Goal: Information Seeking & Learning: Compare options

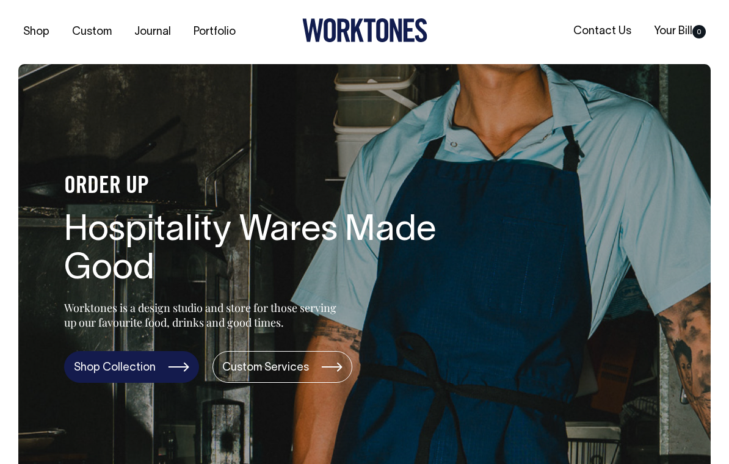
click at [94, 366] on link "Shop Collection" at bounding box center [131, 367] width 135 height 32
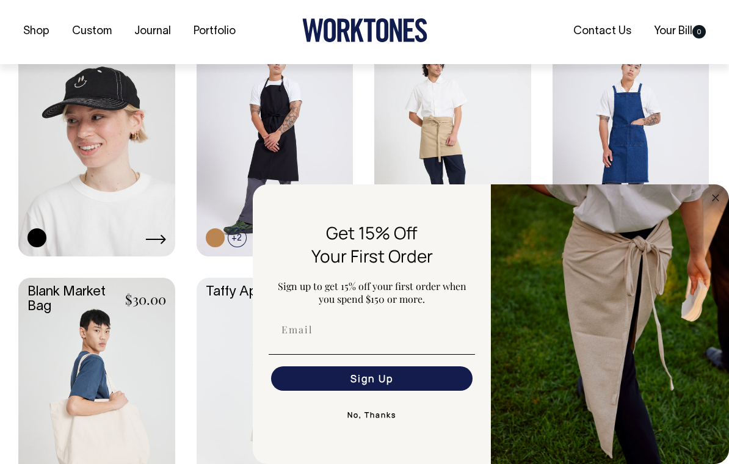
scroll to position [1106, 0]
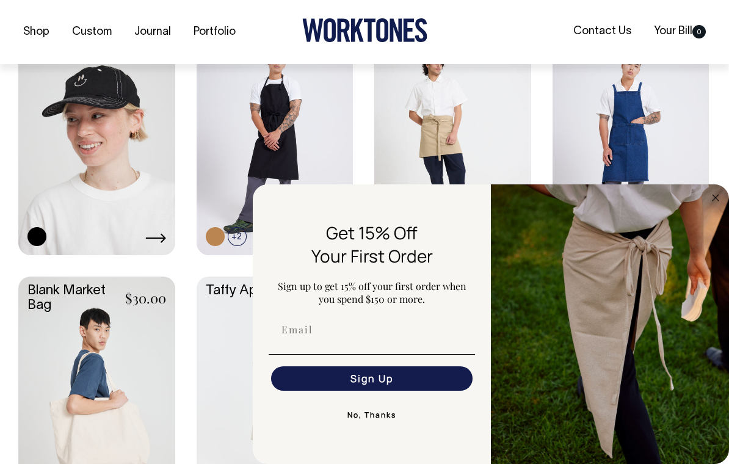
click at [359, 427] on button "No, Thanks" at bounding box center [372, 415] width 206 height 24
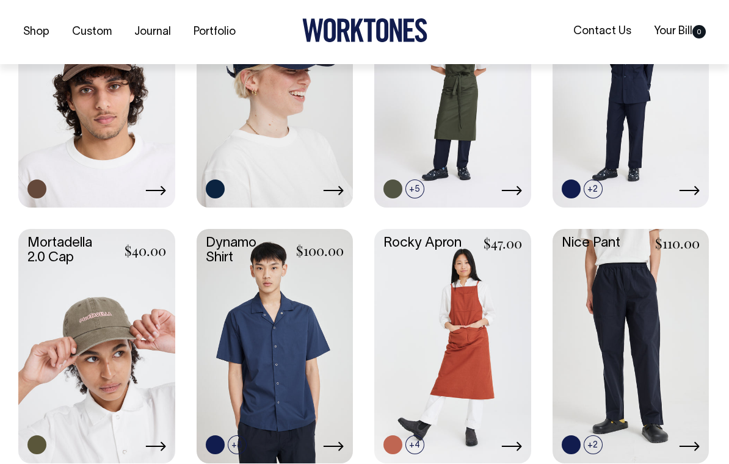
scroll to position [640, 0]
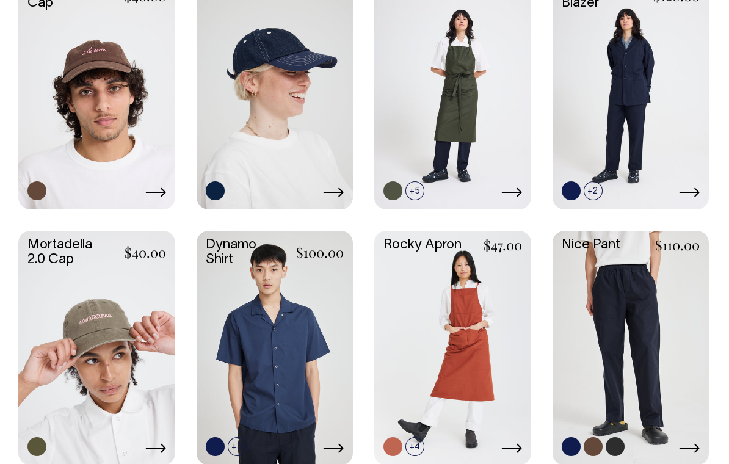
click at [690, 446] on icon at bounding box center [689, 448] width 21 height 10
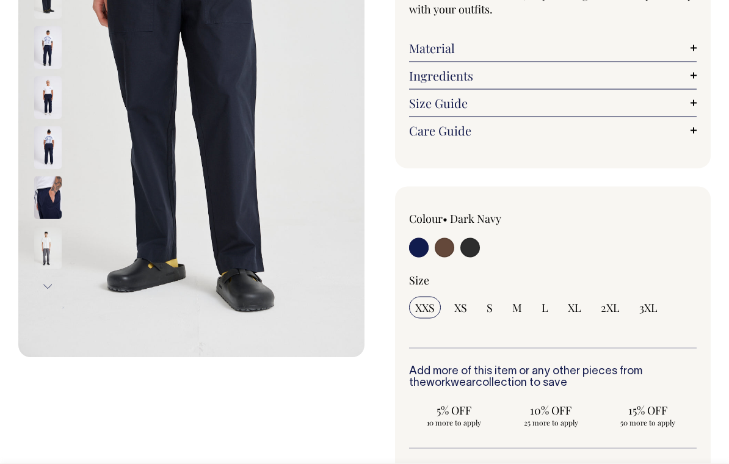
scroll to position [226, 0]
click at [441, 240] on input "radio" at bounding box center [445, 247] width 20 height 20
radio input "true"
radio input "false"
select select "Chocolate"
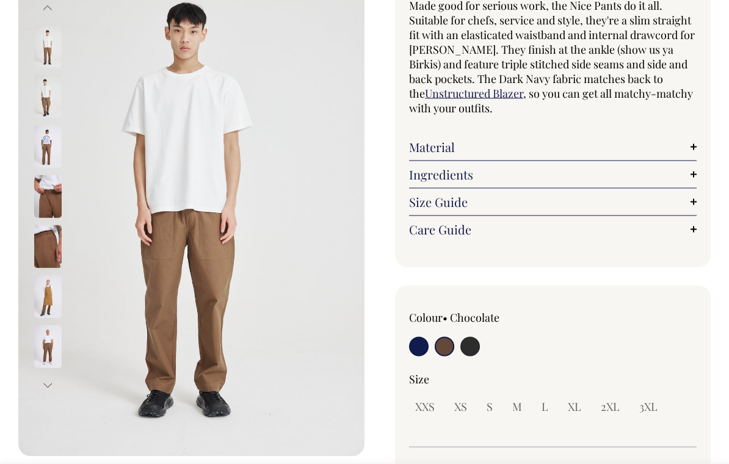
scroll to position [127, 0]
click at [687, 202] on link "Size Guide" at bounding box center [553, 201] width 288 height 15
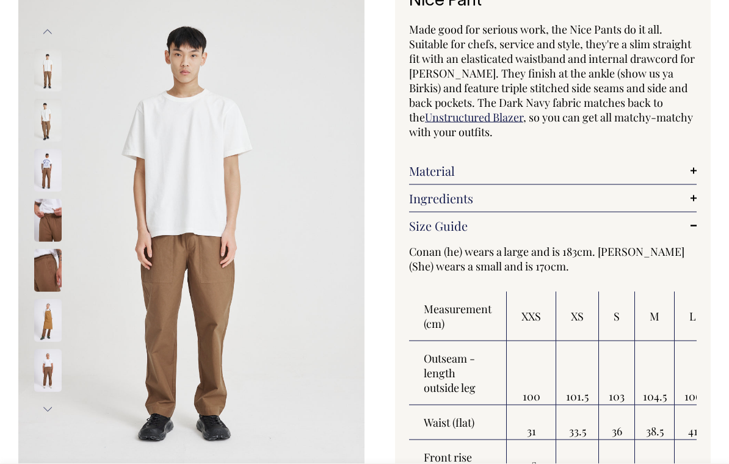
scroll to position [102, 0]
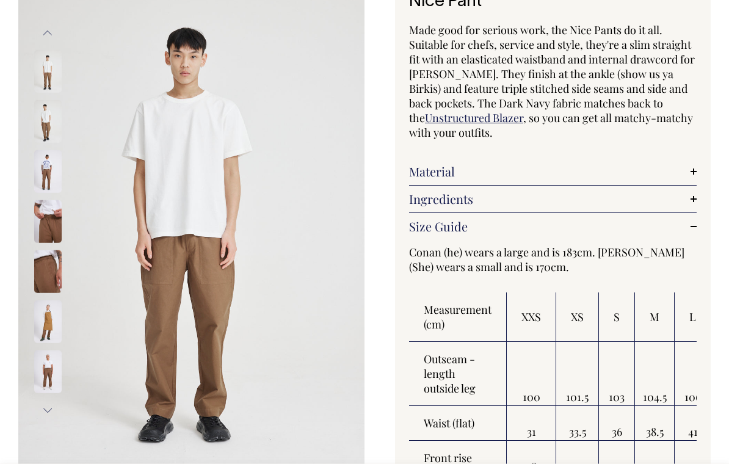
click at [48, 368] on img at bounding box center [47, 371] width 27 height 43
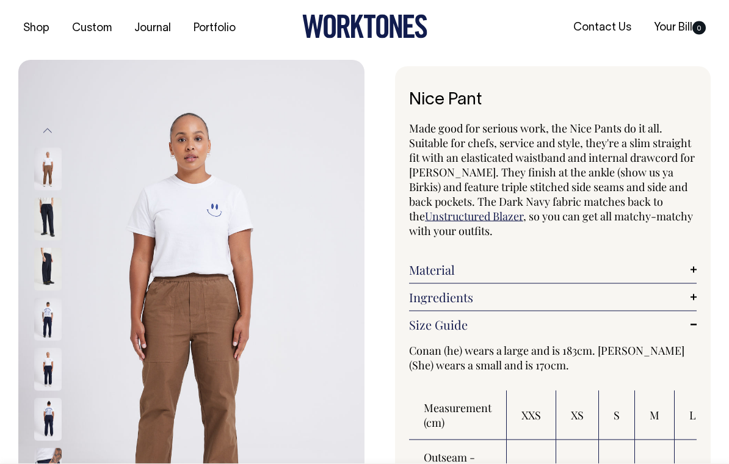
scroll to position [0, 0]
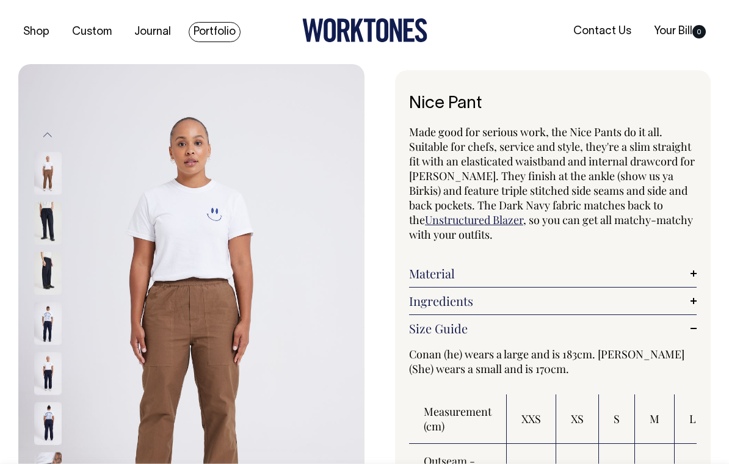
click at [217, 27] on link "Portfolio" at bounding box center [215, 32] width 52 height 20
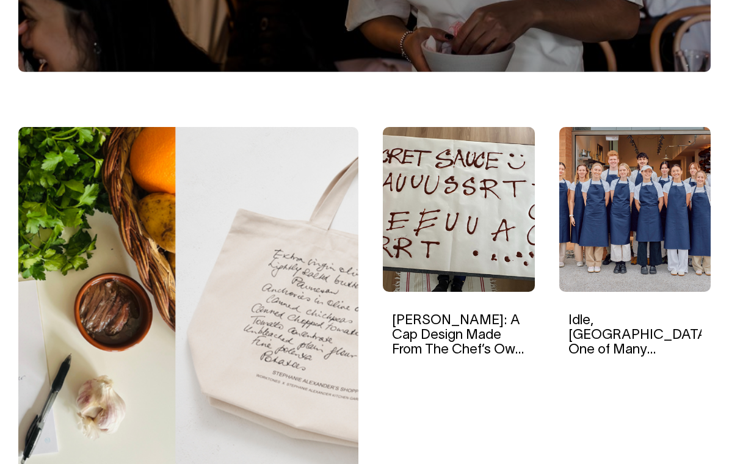
scroll to position [298, 0]
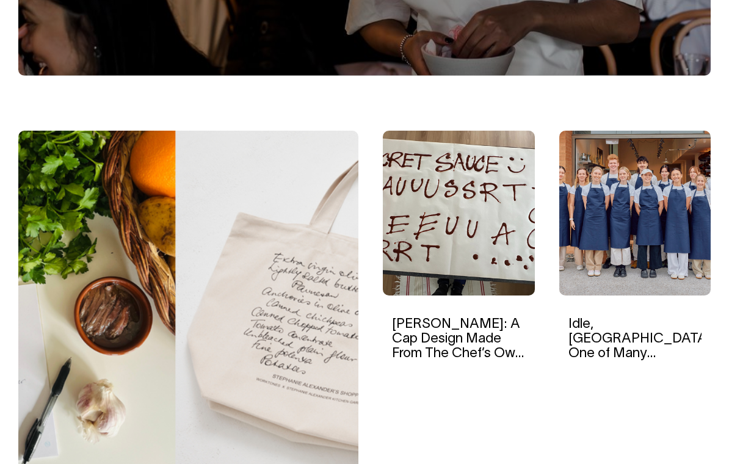
click at [423, 342] on link "[PERSON_NAME]: A Cap Design Made From The Chef’s Own Sauce Recipe" at bounding box center [458, 346] width 132 height 57
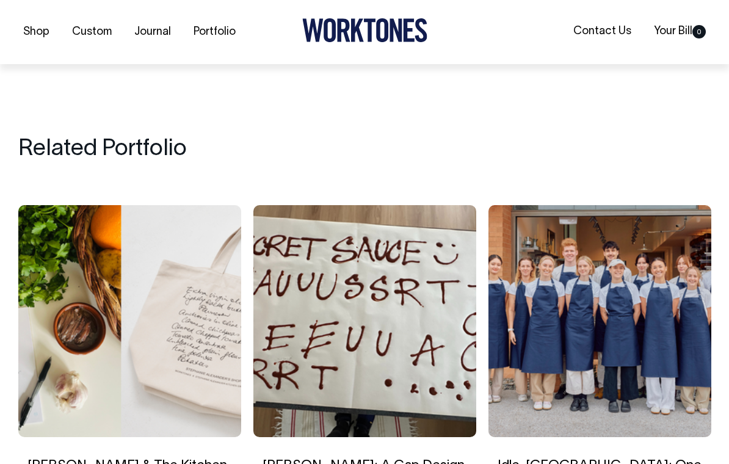
scroll to position [3870, 0]
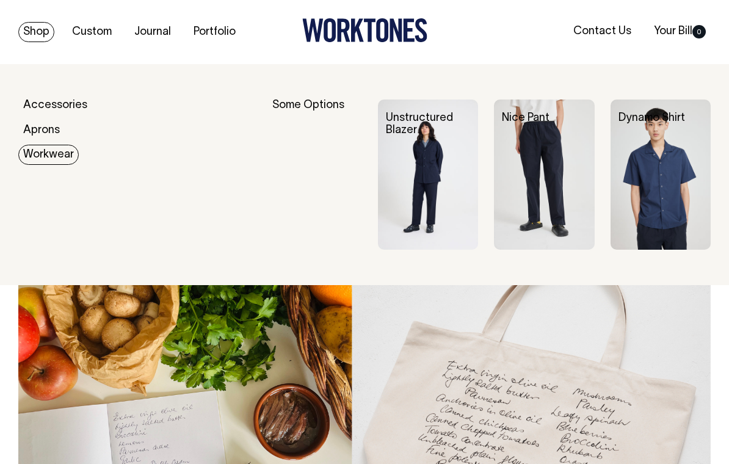
click at [432, 189] on img at bounding box center [428, 174] width 100 height 150
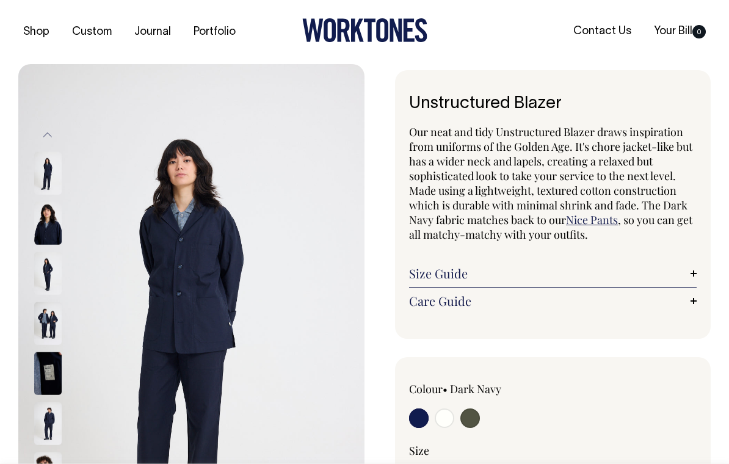
click at [473, 421] on input "radio" at bounding box center [470, 418] width 20 height 20
radio input "true"
select select "Olive"
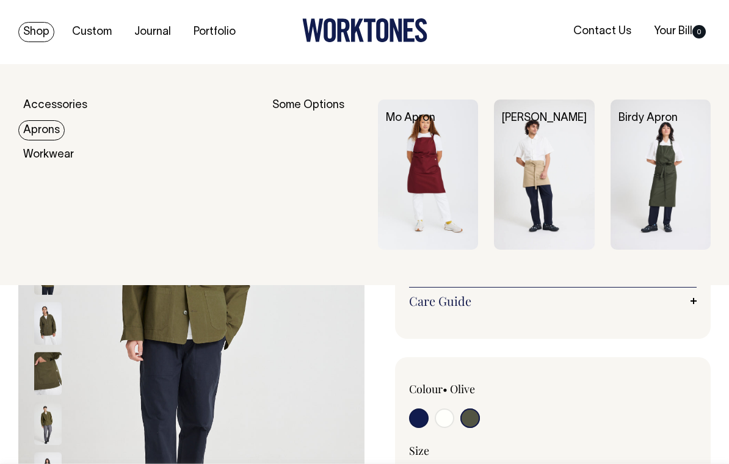
click at [637, 196] on img at bounding box center [660, 174] width 100 height 150
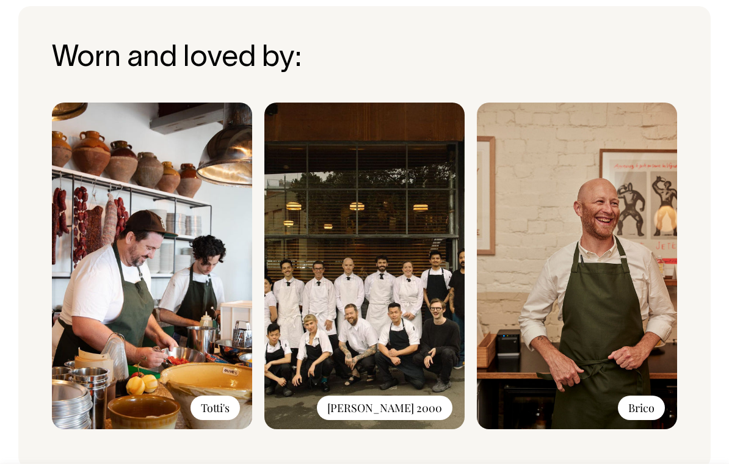
scroll to position [971, 0]
click at [345, 353] on img at bounding box center [364, 266] width 200 height 327
click at [327, 349] on img at bounding box center [364, 266] width 200 height 327
click at [324, 363] on img at bounding box center [364, 266] width 200 height 327
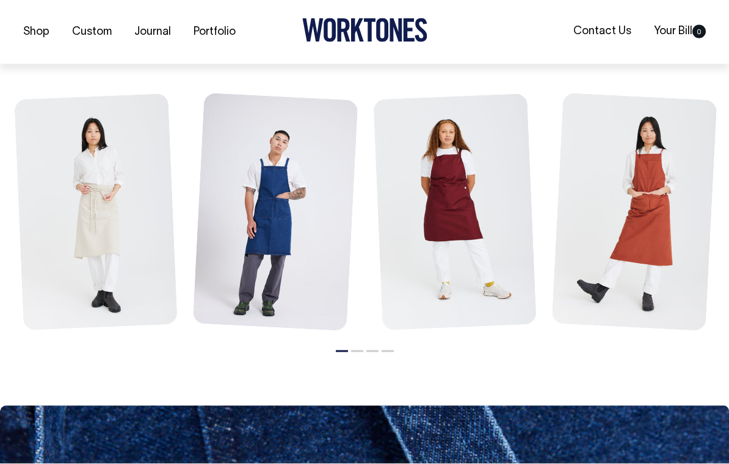
scroll to position [1472, 0]
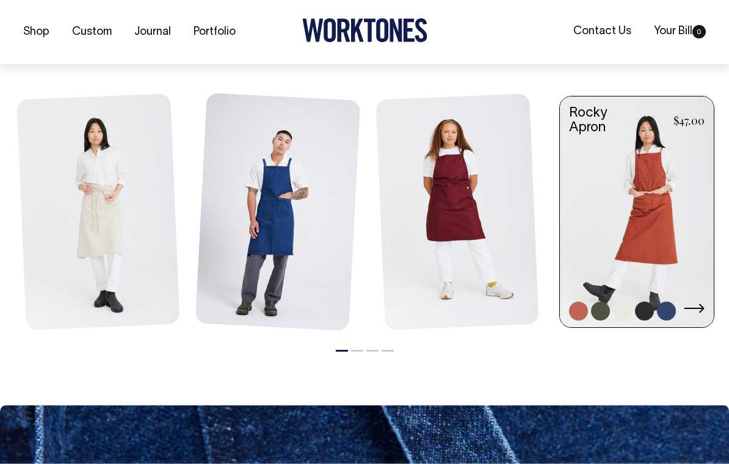
click at [608, 271] on link at bounding box center [637, 212] width 154 height 233
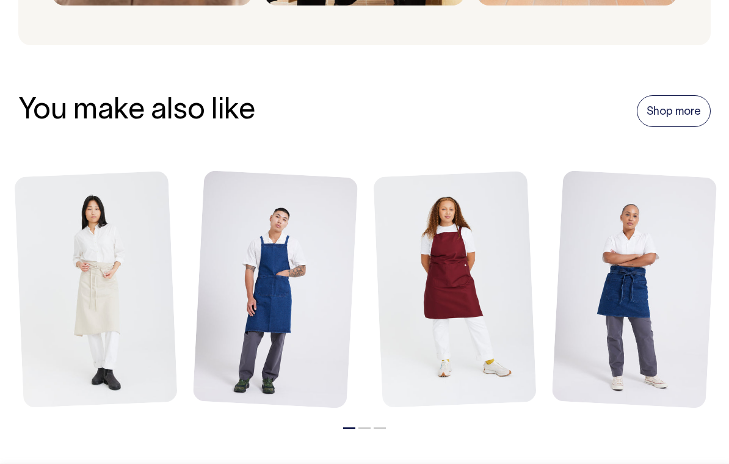
scroll to position [1350, 0]
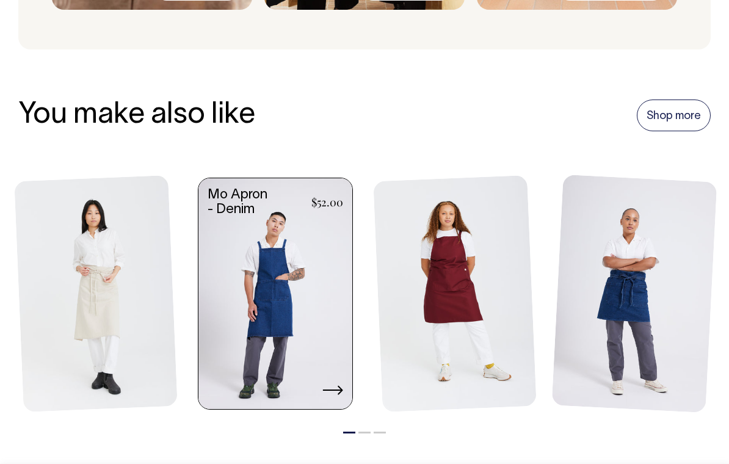
click at [255, 317] on link at bounding box center [275, 294] width 154 height 233
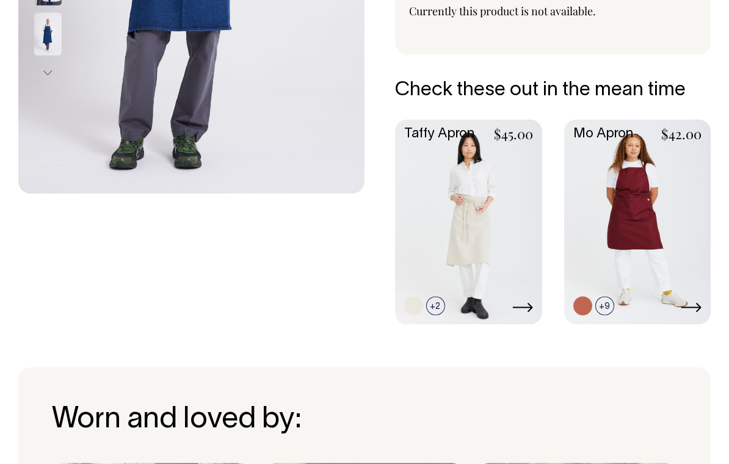
scroll to position [389, 0]
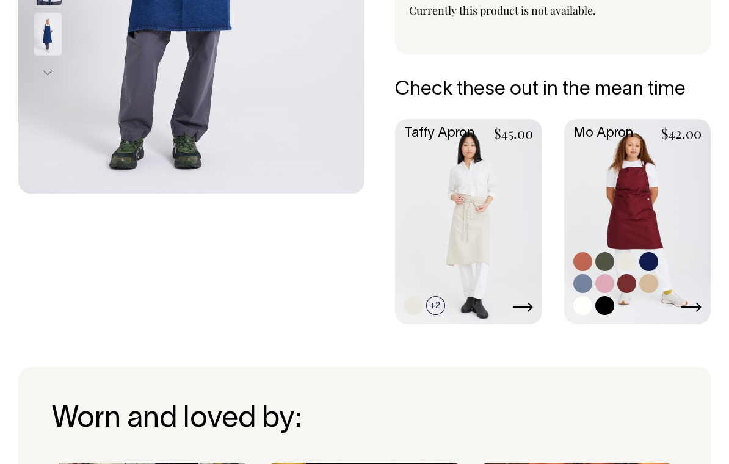
click at [626, 215] on link at bounding box center [637, 221] width 147 height 205
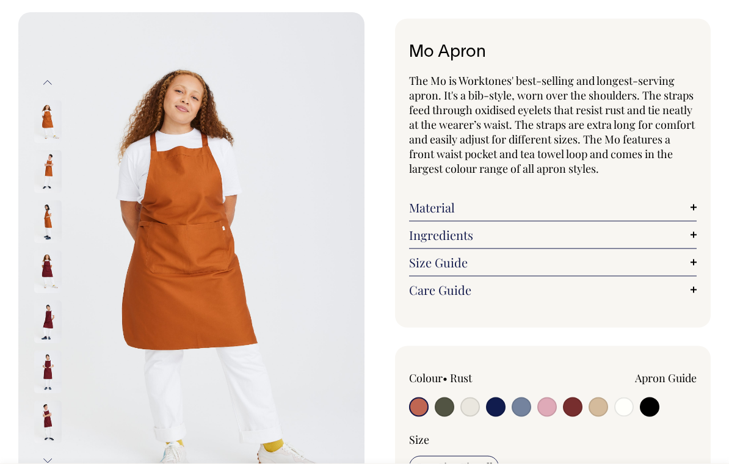
scroll to position [56, 0]
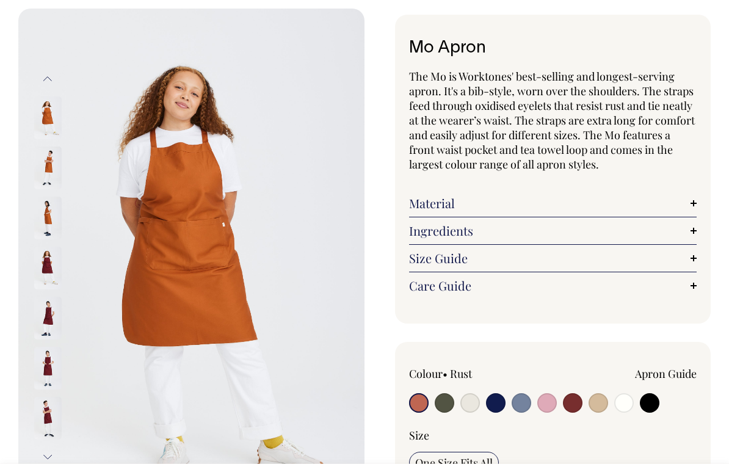
click at [543, 406] on input "radio" at bounding box center [547, 403] width 20 height 20
radio input "true"
select select "Pink"
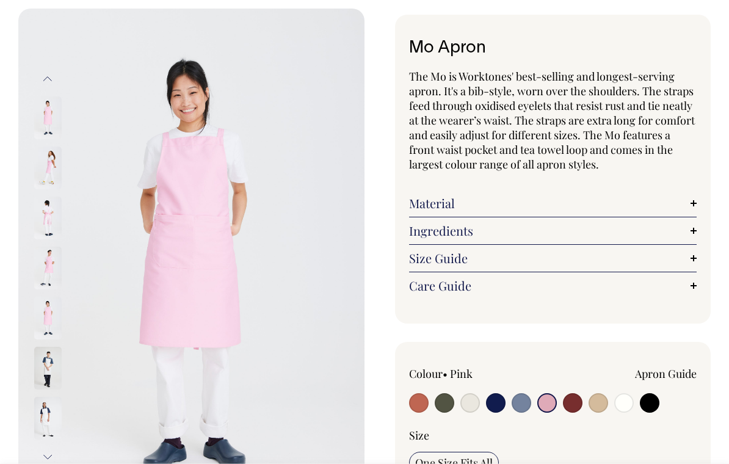
click at [51, 225] on img at bounding box center [47, 218] width 27 height 43
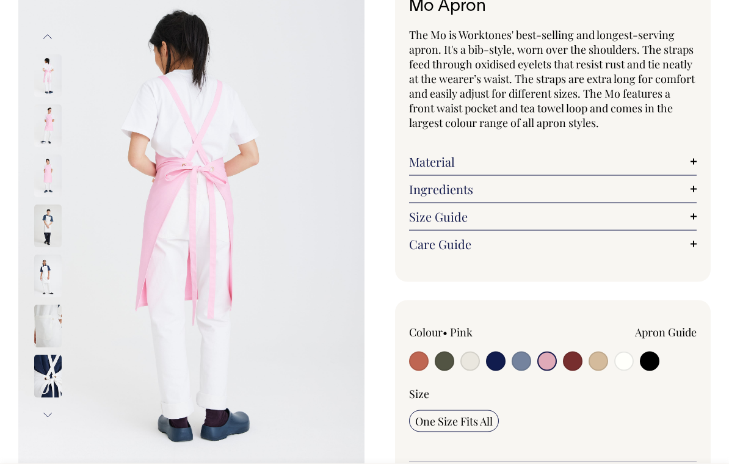
scroll to position [96, 0]
click at [692, 161] on link "Material" at bounding box center [553, 162] width 288 height 15
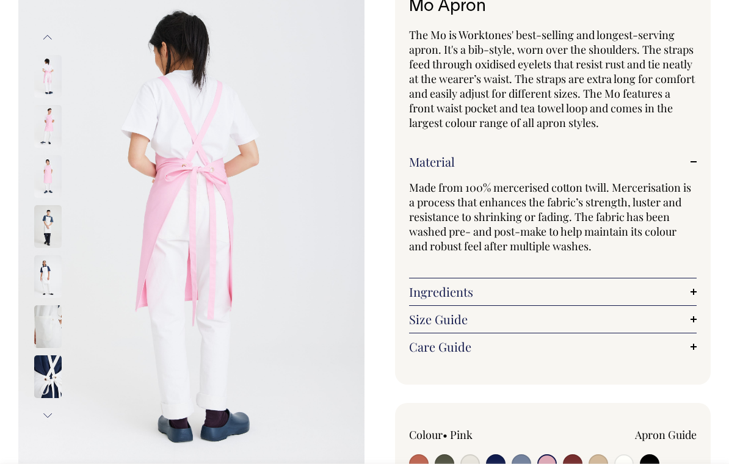
click at [692, 322] on link "Size Guide" at bounding box center [553, 319] width 288 height 15
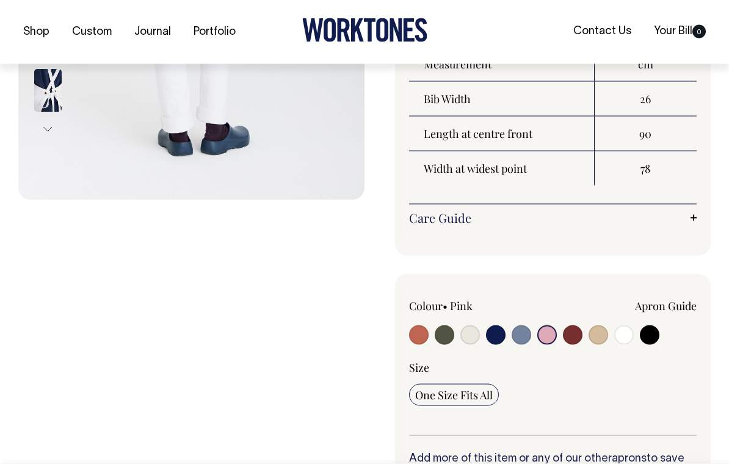
scroll to position [383, 0]
click at [695, 216] on link "Care Guide" at bounding box center [553, 217] width 288 height 15
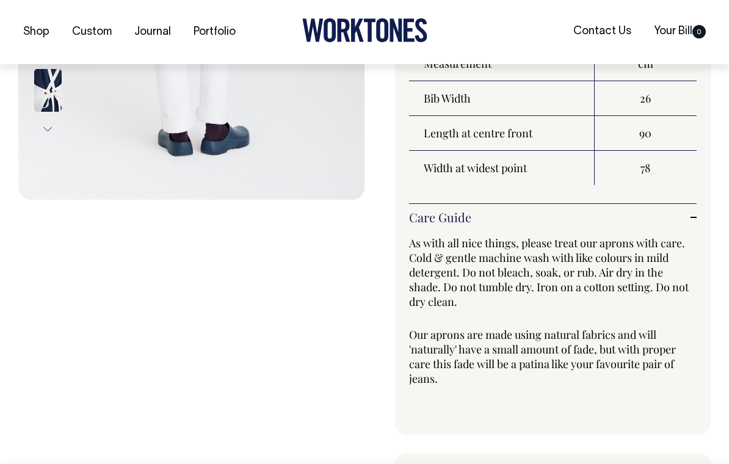
click at [684, 217] on link "Care Guide" at bounding box center [553, 217] width 288 height 15
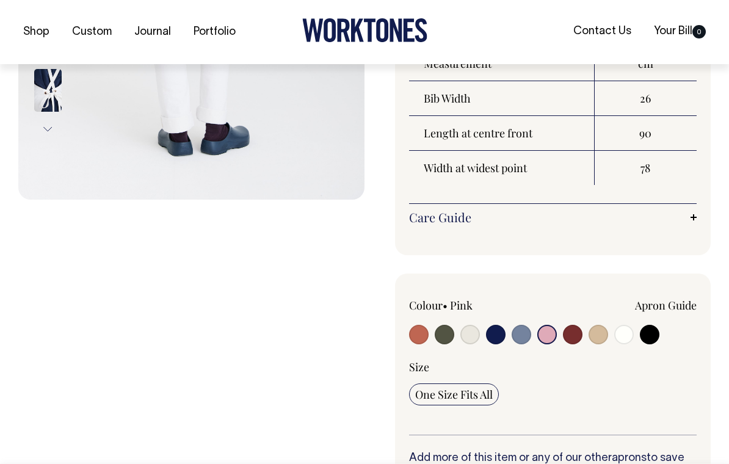
click at [693, 214] on link "Care Guide" at bounding box center [553, 217] width 288 height 15
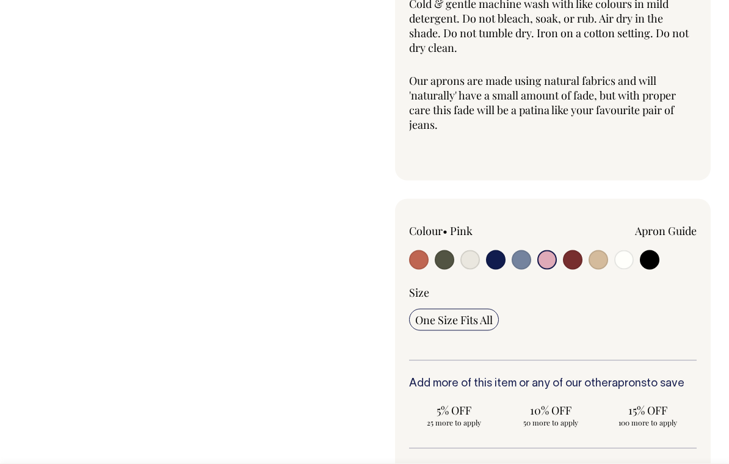
scroll to position [630, 0]
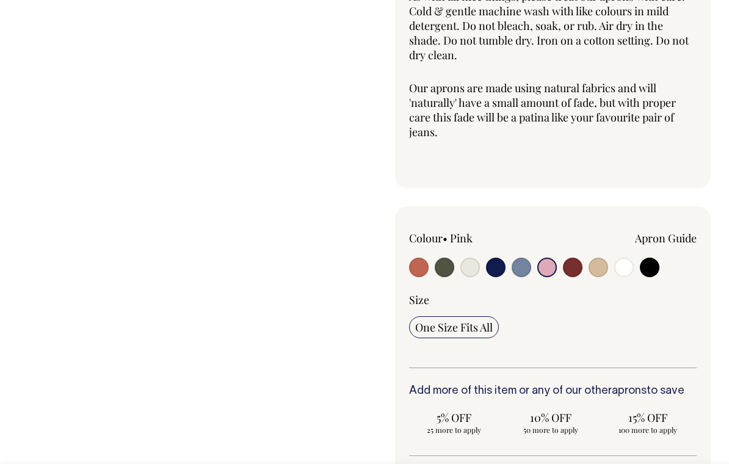
click at [515, 266] on input "radio" at bounding box center [522, 268] width 20 height 20
radio input "true"
select select "Blue/Grey"
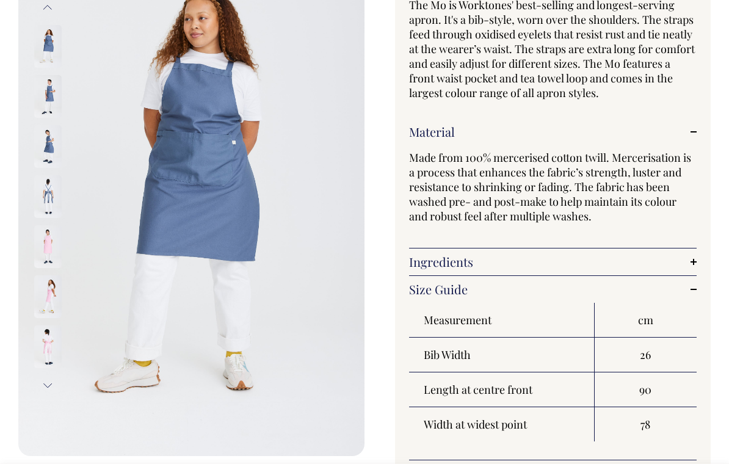
scroll to position [115, 0]
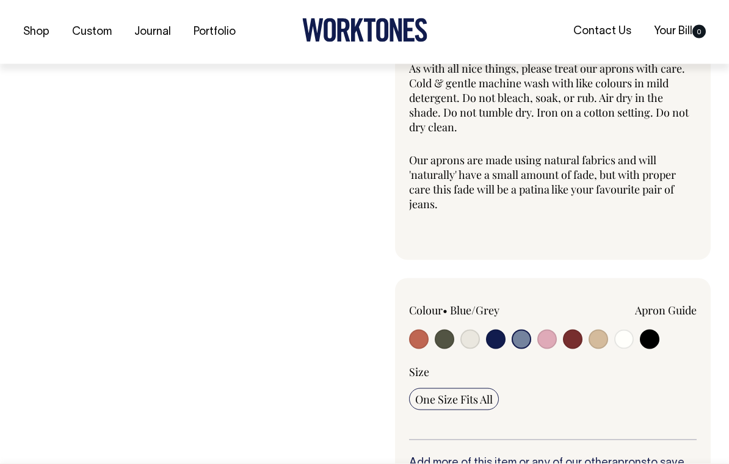
click at [546, 335] on input "radio" at bounding box center [547, 340] width 20 height 20
radio input "true"
select select "Pink"
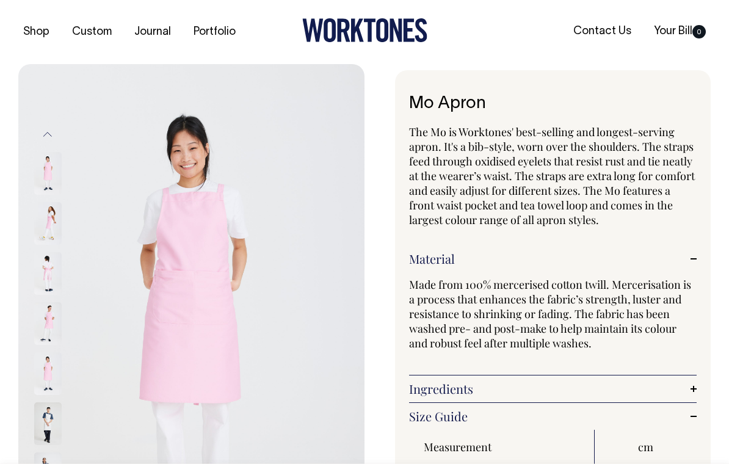
click at [52, 283] on img at bounding box center [47, 273] width 27 height 43
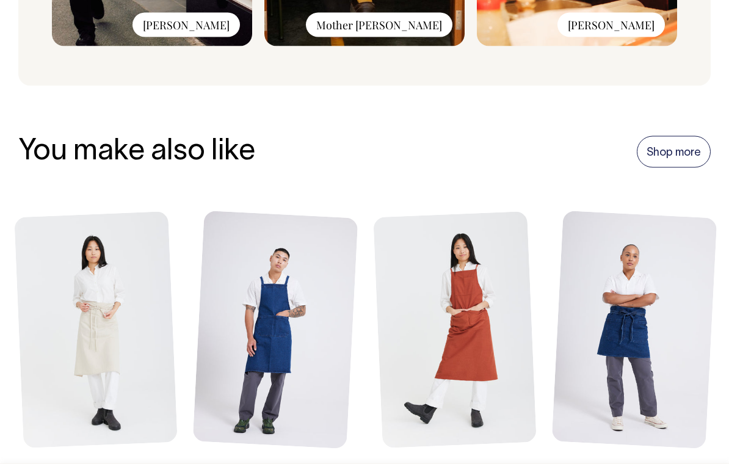
scroll to position [1793, 0]
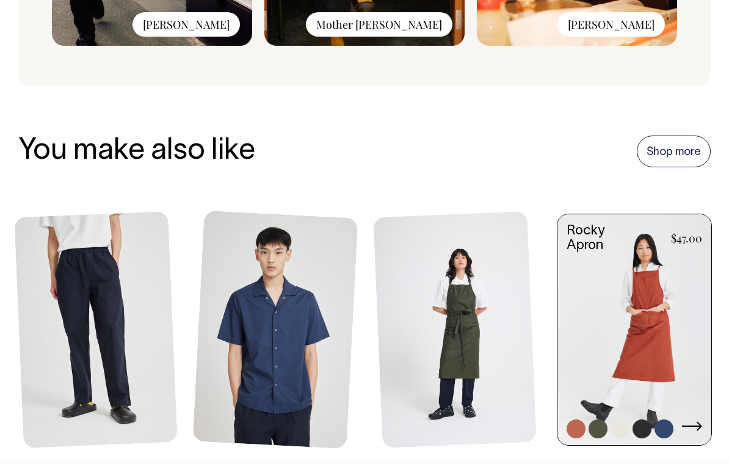
click at [696, 421] on icon at bounding box center [691, 426] width 21 height 10
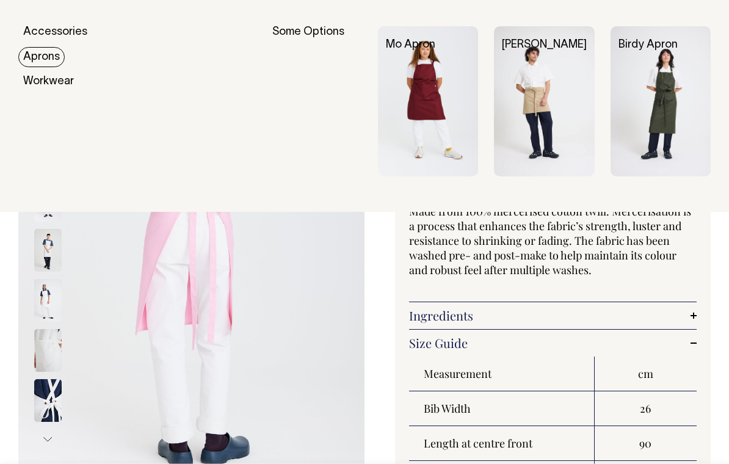
scroll to position [0, 0]
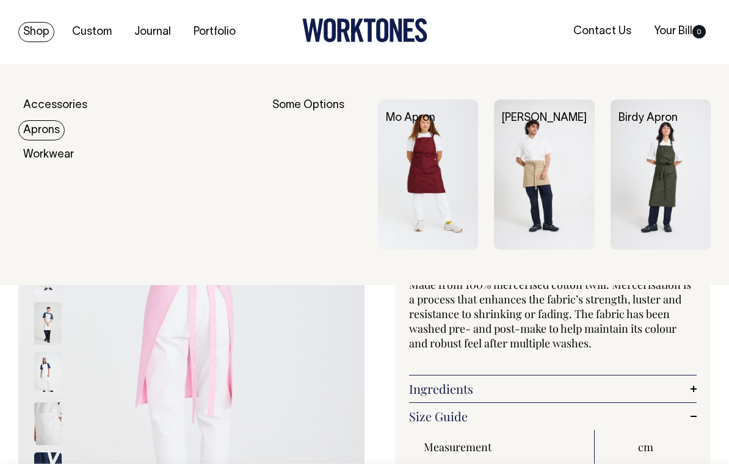
click at [680, 195] on img at bounding box center [660, 174] width 100 height 150
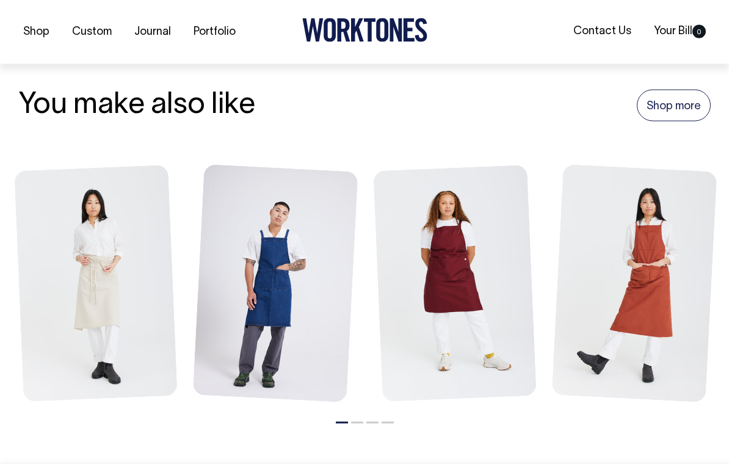
scroll to position [1402, 0]
click at [351, 421] on button "2" at bounding box center [357, 422] width 12 height 2
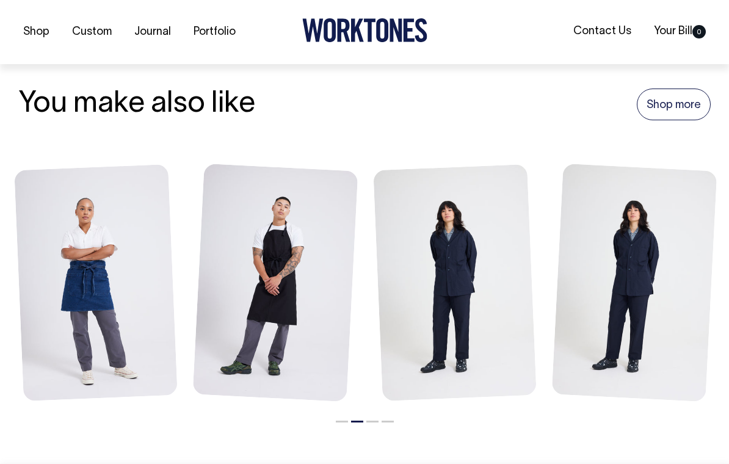
click at [370, 421] on button "3" at bounding box center [372, 422] width 12 height 2
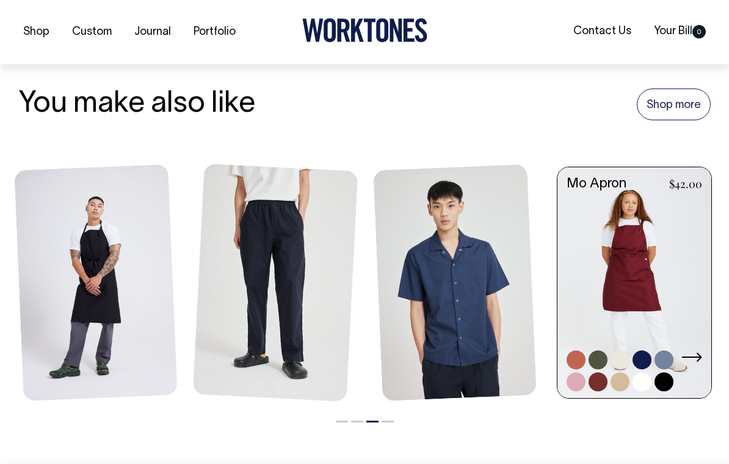
click at [637, 282] on link at bounding box center [634, 283] width 154 height 233
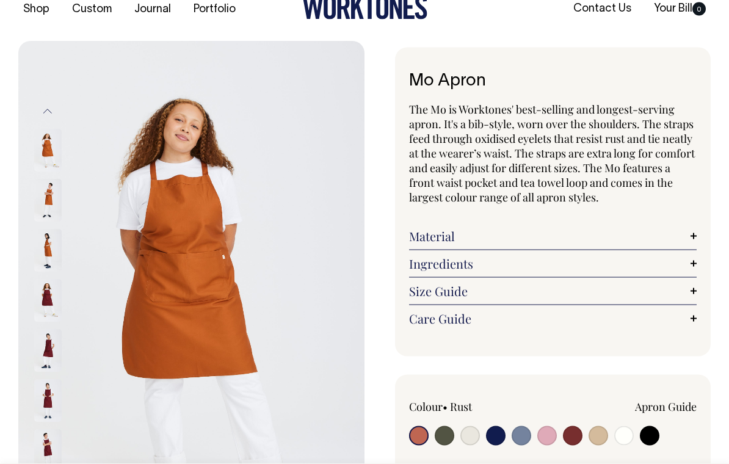
scroll to position [23, 0]
click at [523, 441] on input "radio" at bounding box center [522, 435] width 20 height 20
radio input "true"
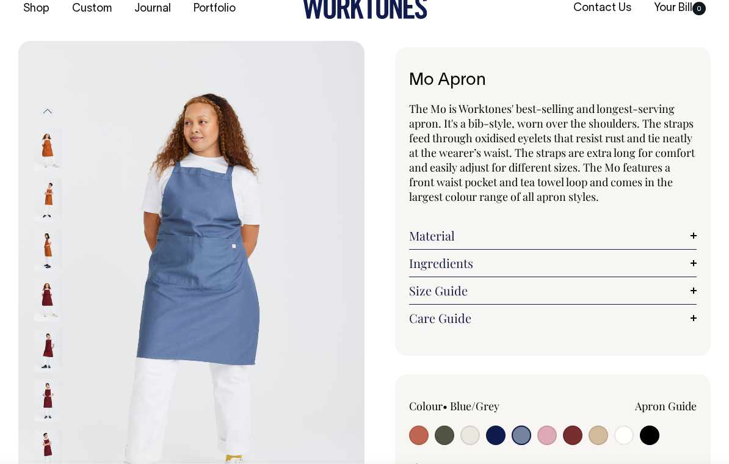
radio input "true"
select select "Blue/Grey"
click at [599, 435] on input "radio" at bounding box center [598, 435] width 20 height 20
radio input "true"
radio input "false"
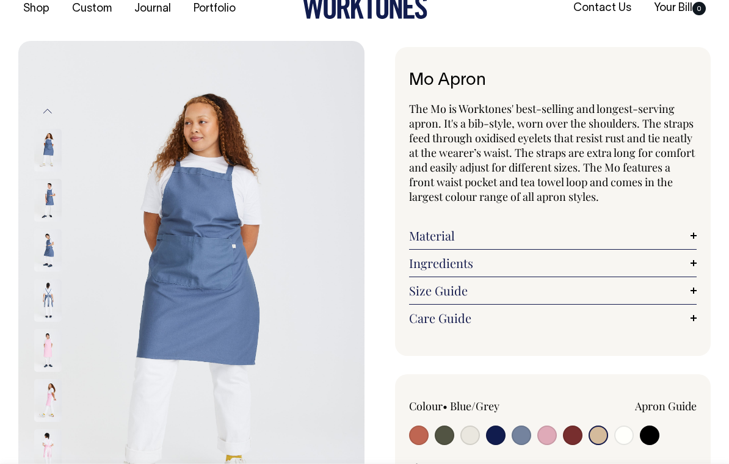
select select "Khaki"
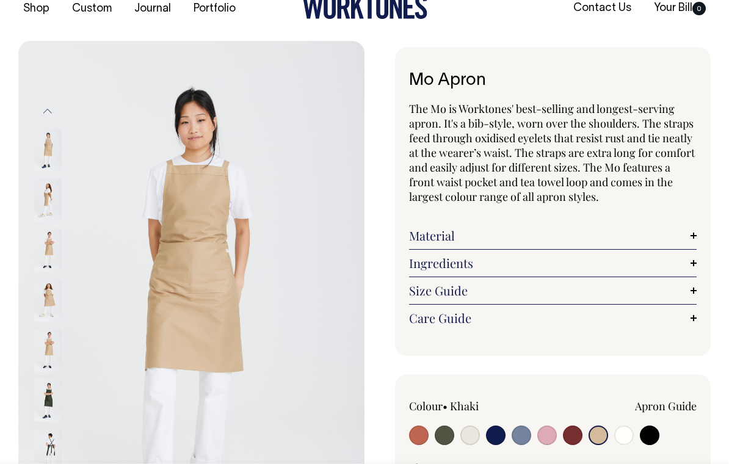
click at [624, 436] on input "radio" at bounding box center [624, 435] width 20 height 20
radio input "true"
select select "Off-White"
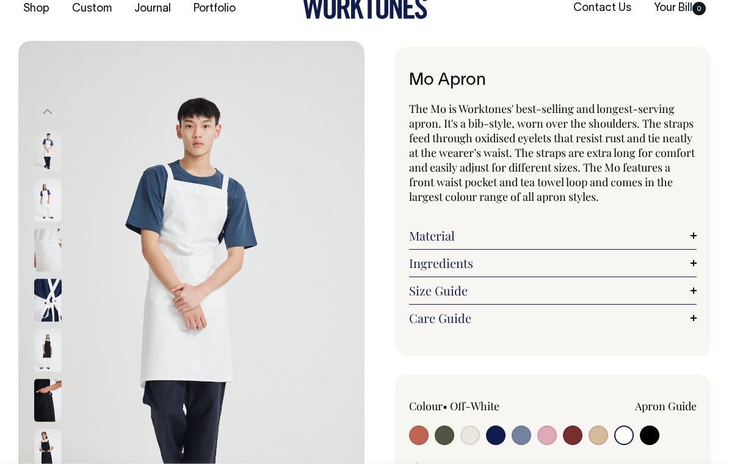
click at [547, 427] on input "radio" at bounding box center [547, 435] width 20 height 20
radio input "true"
select select "Pink"
